Goal: Information Seeking & Learning: Understand process/instructions

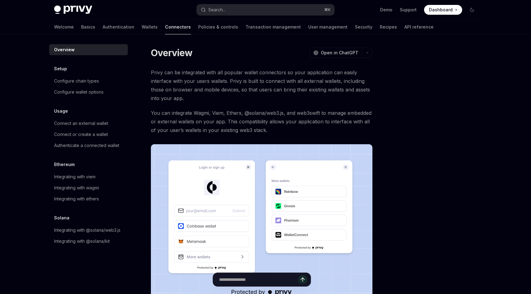
click at [470, 109] on div at bounding box center [434, 171] width 93 height 248
click at [13, 18] on div at bounding box center [265, 17] width 531 height 34
click at [507, 118] on div "Privy Docs home page Search... ⌘ K Demo Support Dashboard Dashboard Search... N…" at bounding box center [265, 201] width 531 height 402
click at [474, 95] on div at bounding box center [434, 171] width 93 height 248
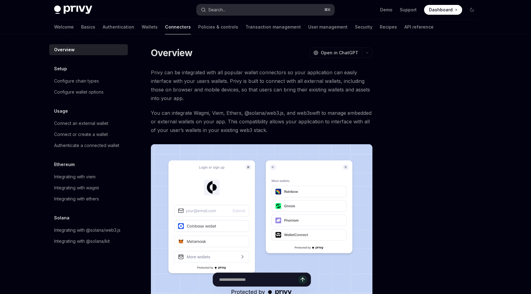
click at [281, 12] on button "Search... ⌘ K" at bounding box center [266, 9] width 138 height 11
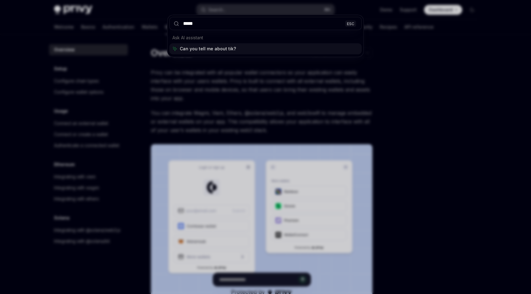
type input "******"
